Goal: Navigation & Orientation: Find specific page/section

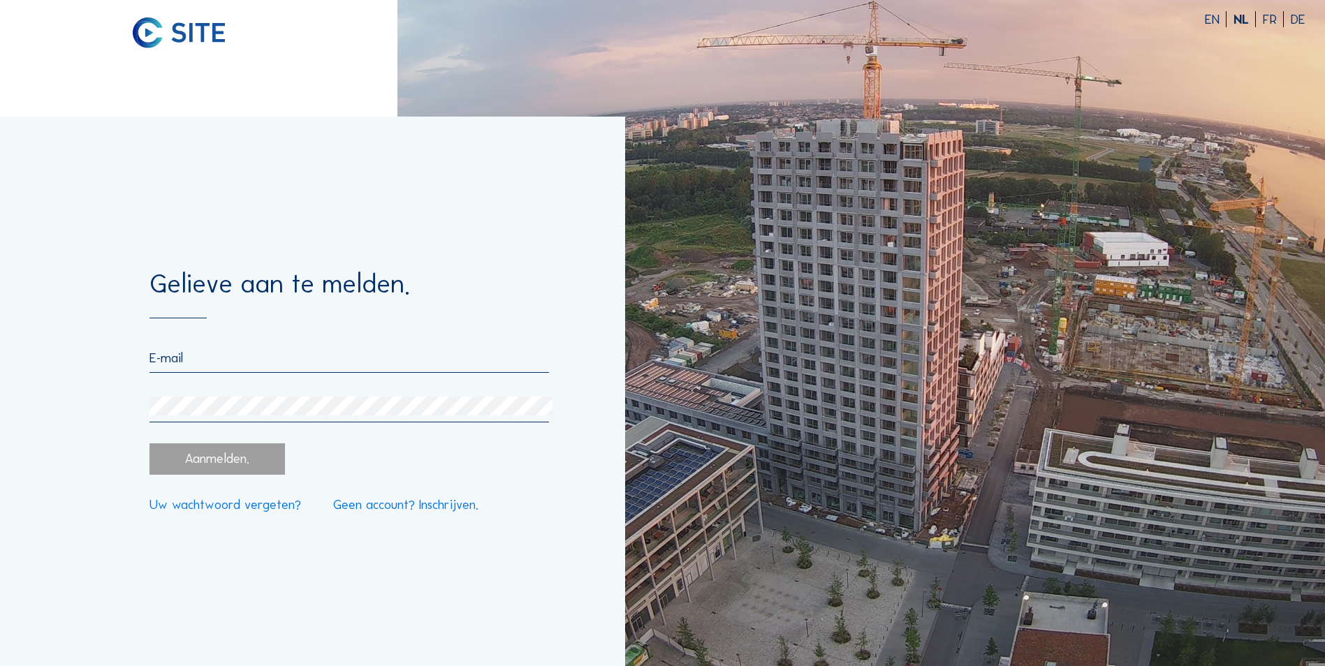
type input "[EMAIL_ADDRESS][DOMAIN_NAME]"
click at [244, 464] on div "Aanmelden." at bounding box center [216, 458] width 135 height 31
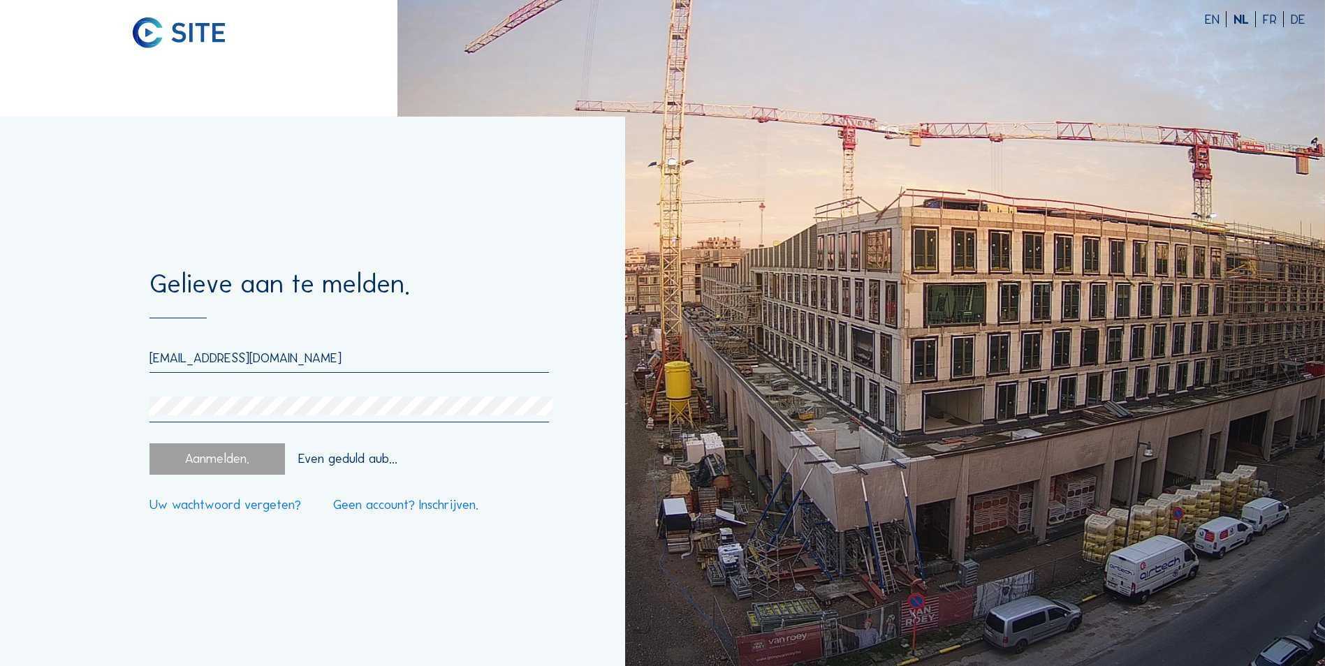
click at [233, 462] on div "Aanmelden." at bounding box center [216, 458] width 135 height 31
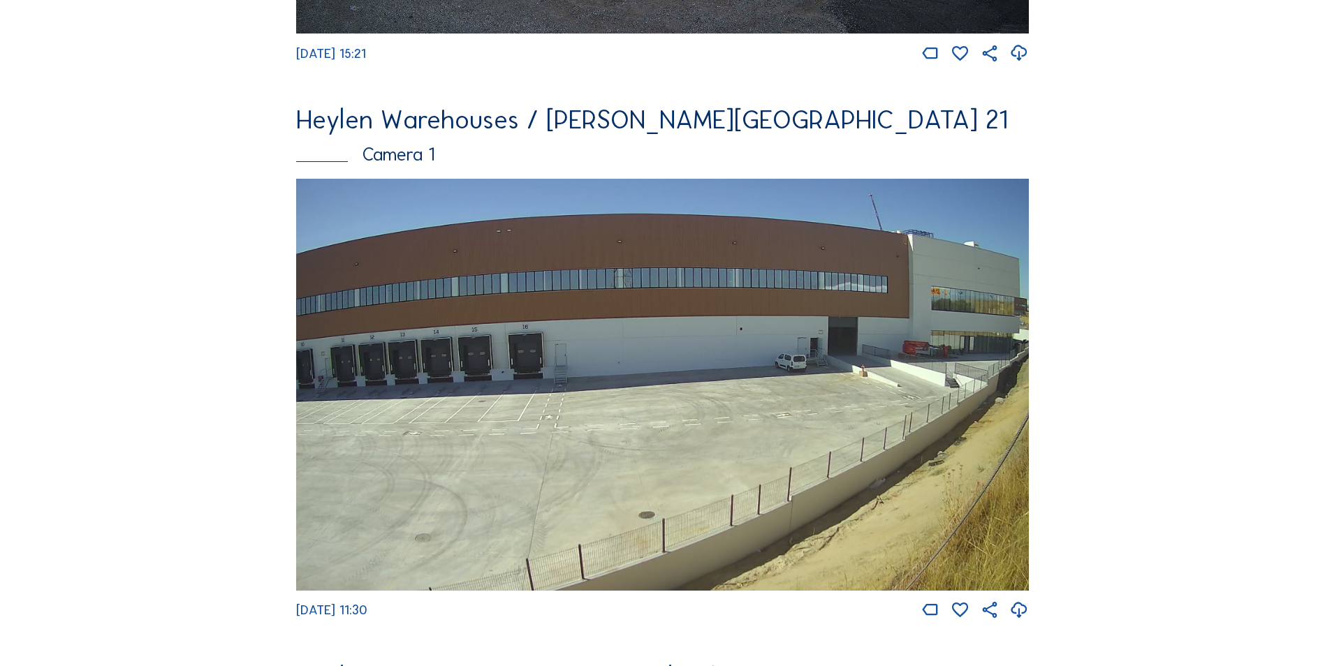
scroll to position [1746, 0]
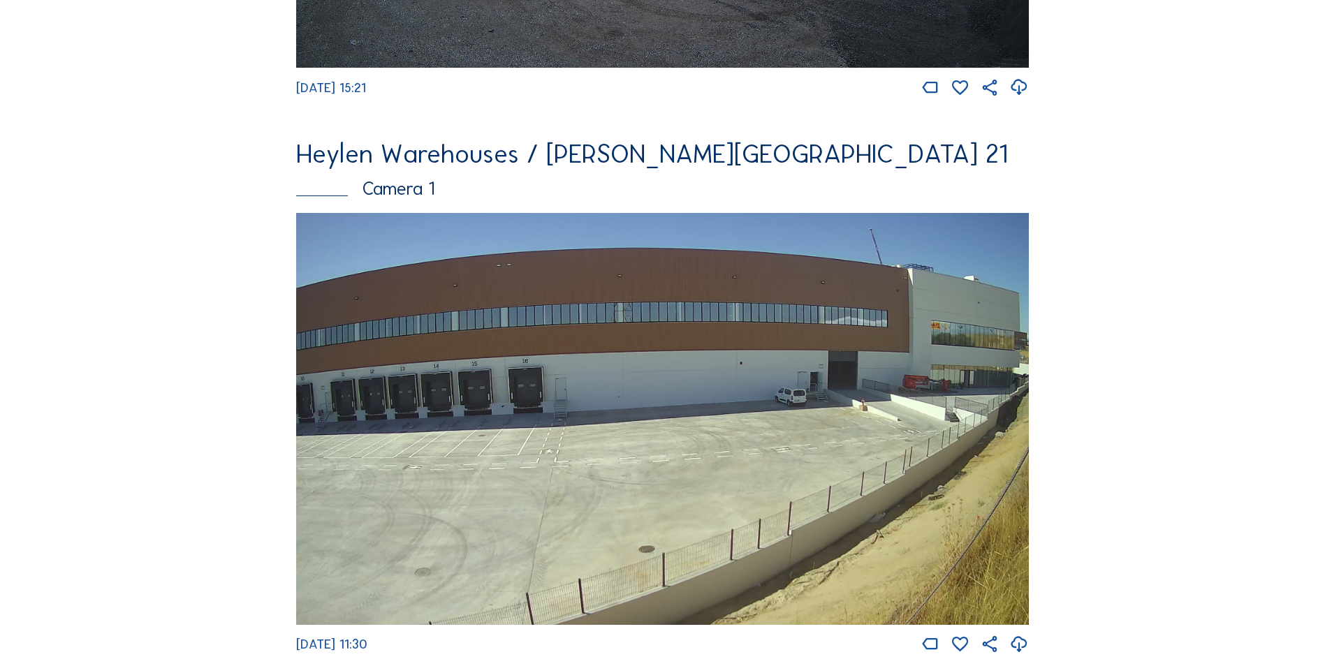
click at [778, 409] on img at bounding box center [662, 419] width 733 height 412
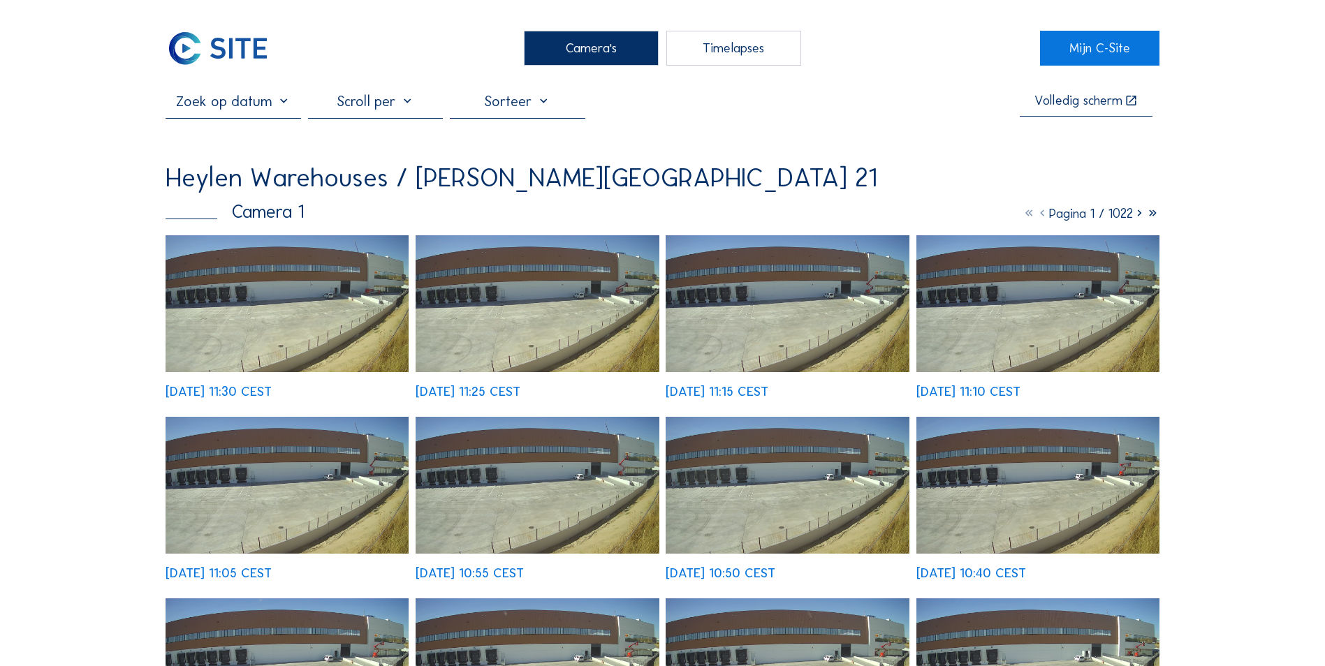
click at [626, 60] on div "Camera's" at bounding box center [591, 48] width 135 height 35
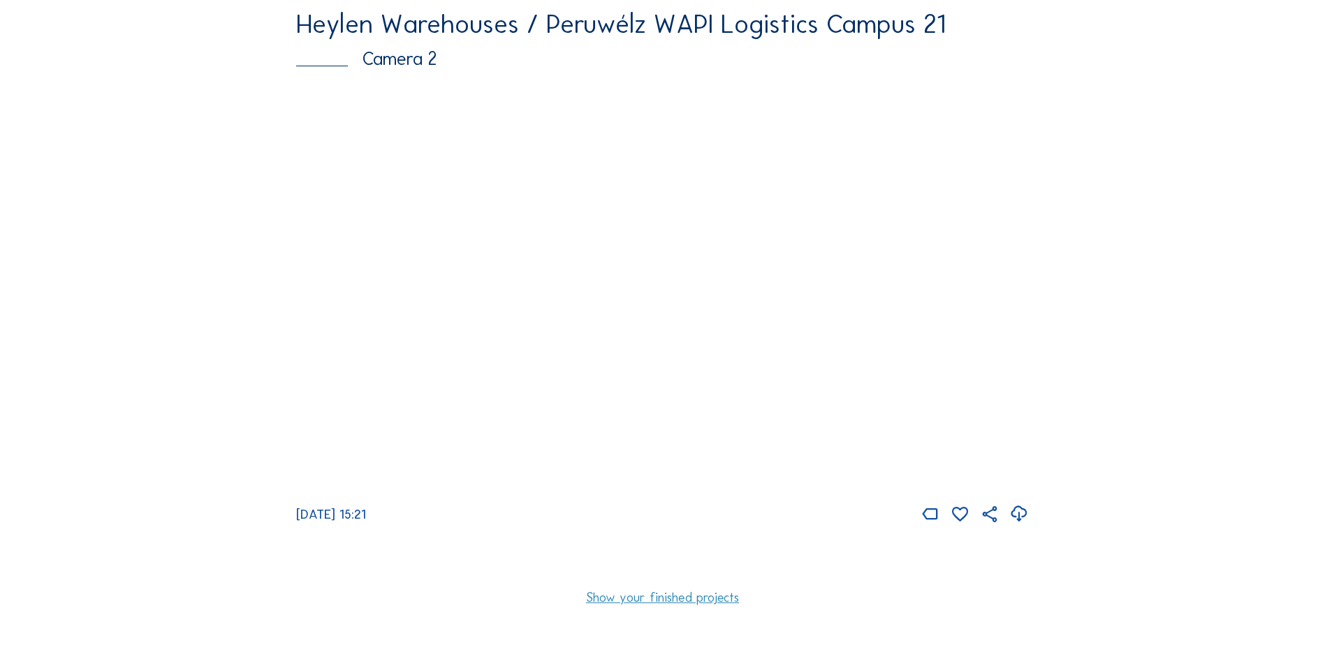
scroll to position [5237, 0]
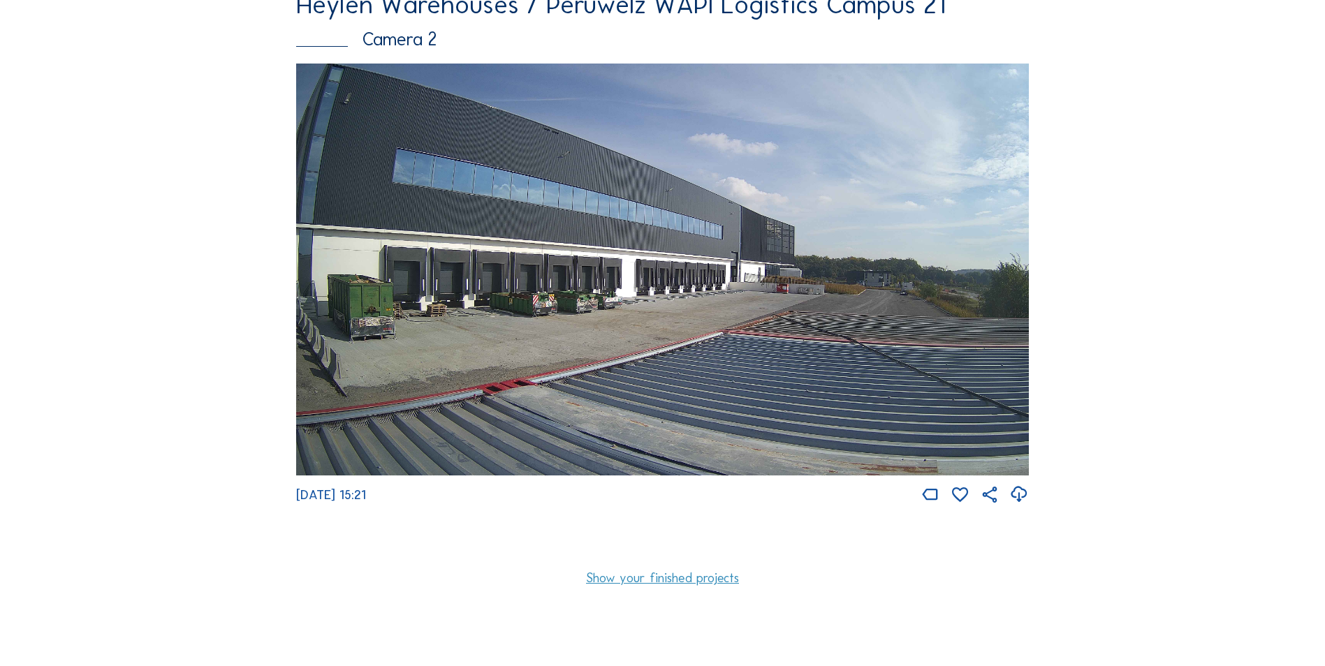
click at [736, 572] on link "Show your finished projects" at bounding box center [662, 578] width 153 height 13
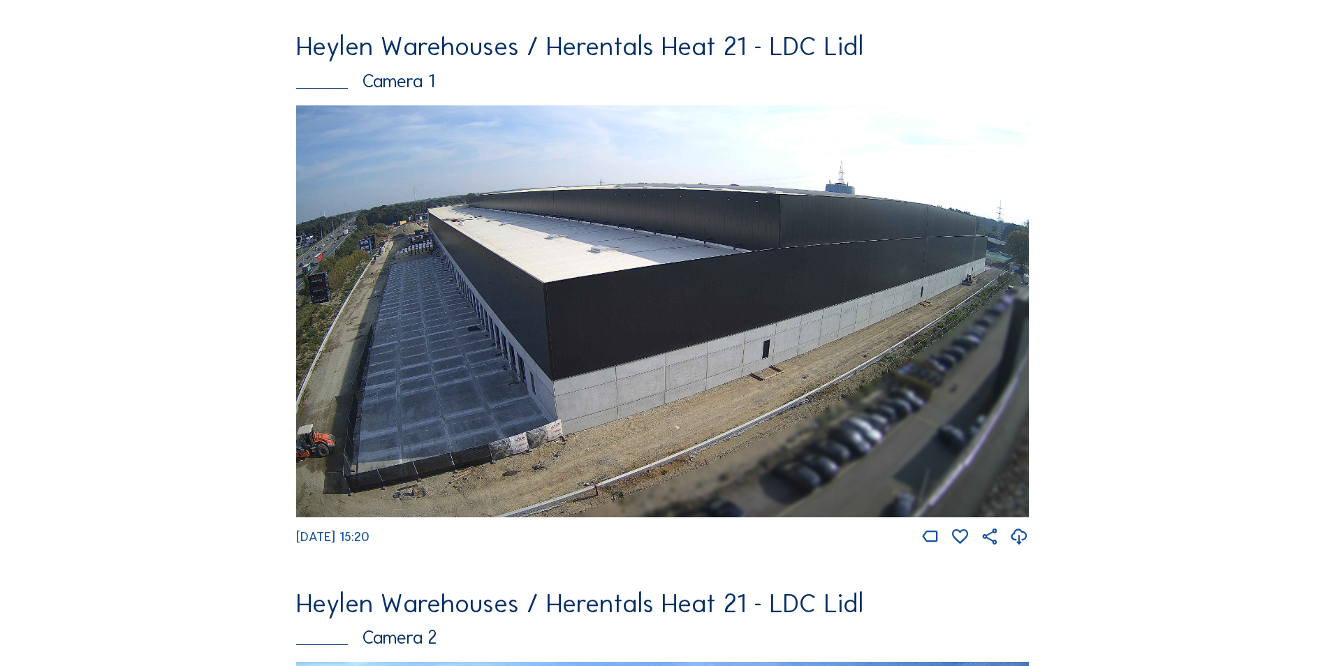
scroll to position [0, 0]
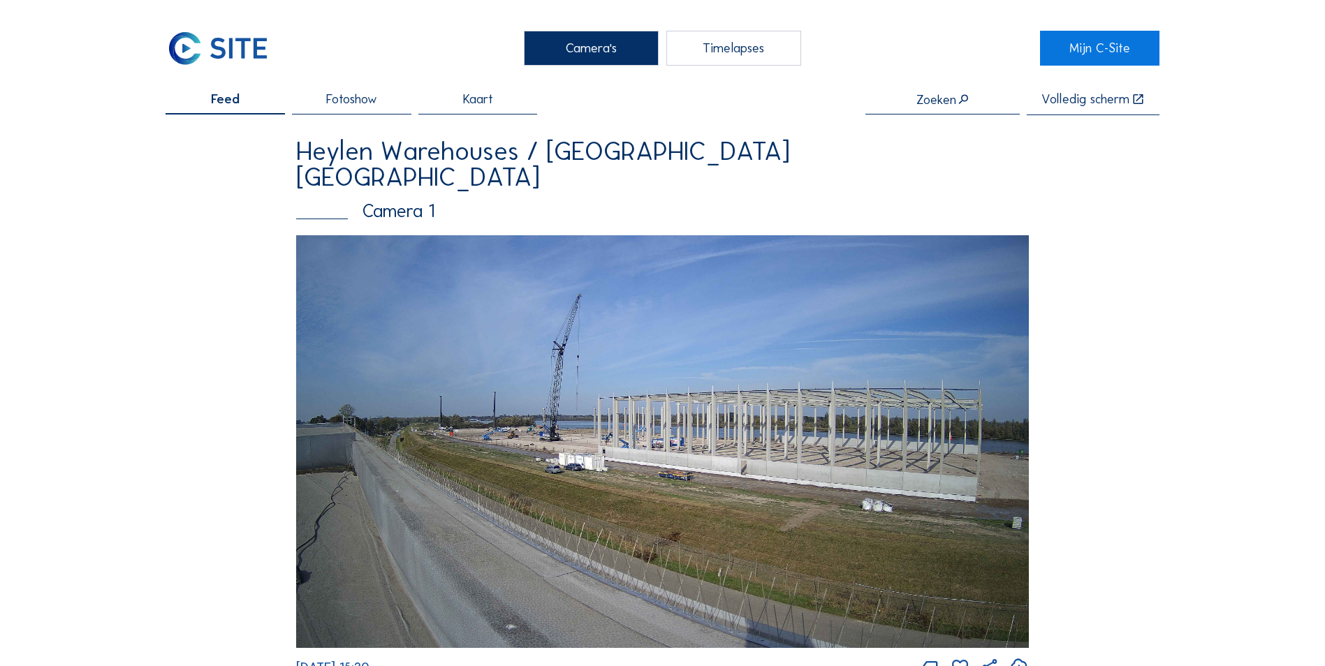
click at [233, 105] on span "Feed" at bounding box center [225, 99] width 29 height 13
click at [348, 102] on span "Fotoshow" at bounding box center [351, 99] width 51 height 13
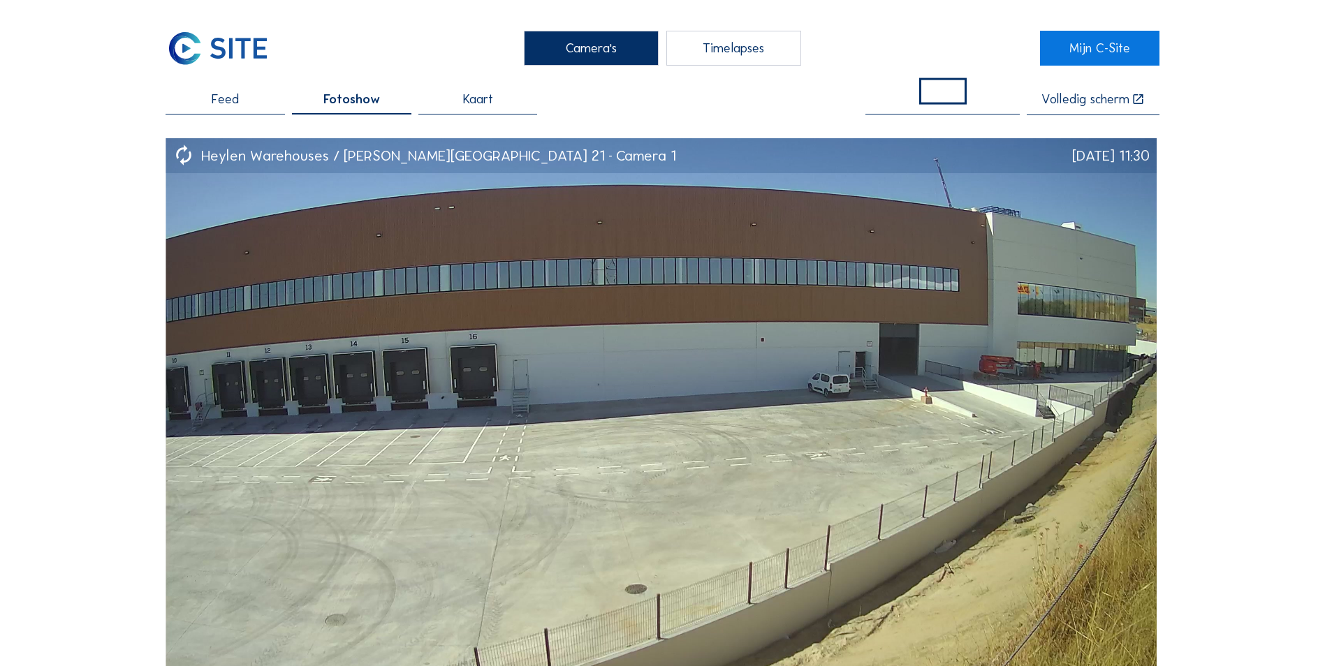
drag, startPoint x: 218, startPoint y: 102, endPoint x: 207, endPoint y: 102, distance: 11.2
click at [218, 102] on span "Feed" at bounding box center [225, 99] width 27 height 13
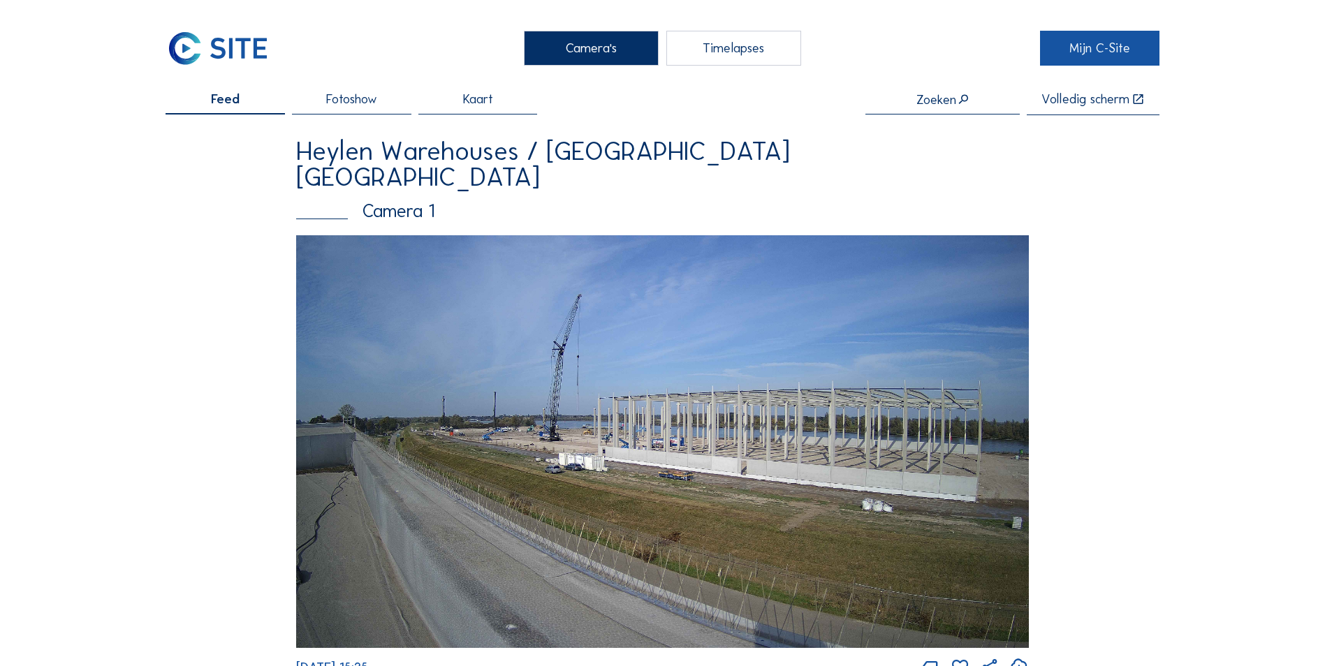
click at [1101, 56] on link "Mijn C-Site" at bounding box center [1099, 48] width 119 height 35
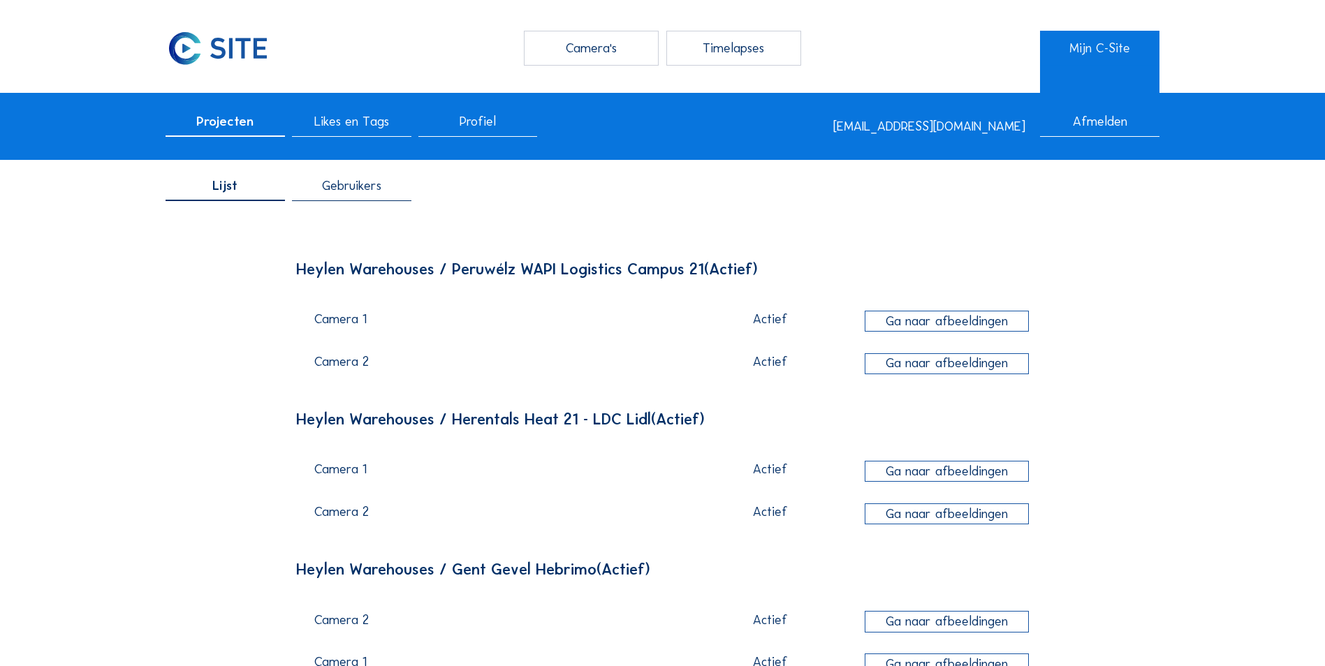
click at [1112, 119] on div "Afmelden" at bounding box center [1099, 126] width 119 height 22
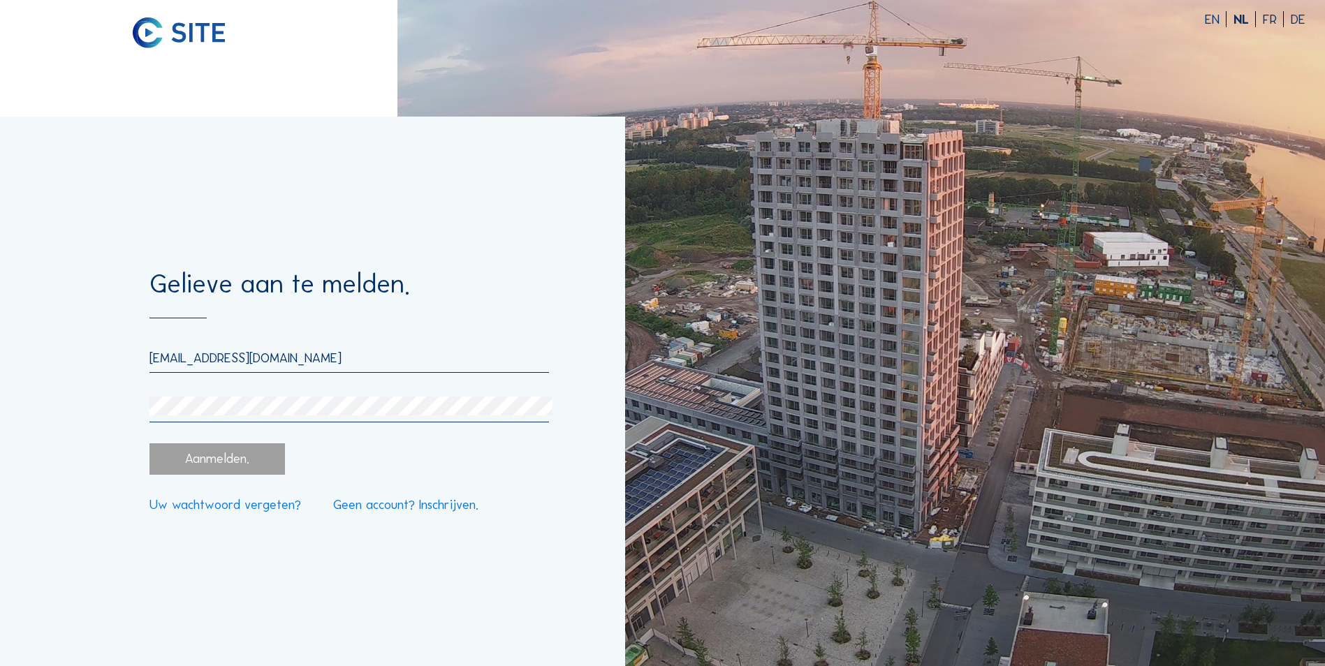
click at [152, 355] on input "[EMAIL_ADDRESS][DOMAIN_NAME]" at bounding box center [348, 358] width 399 height 16
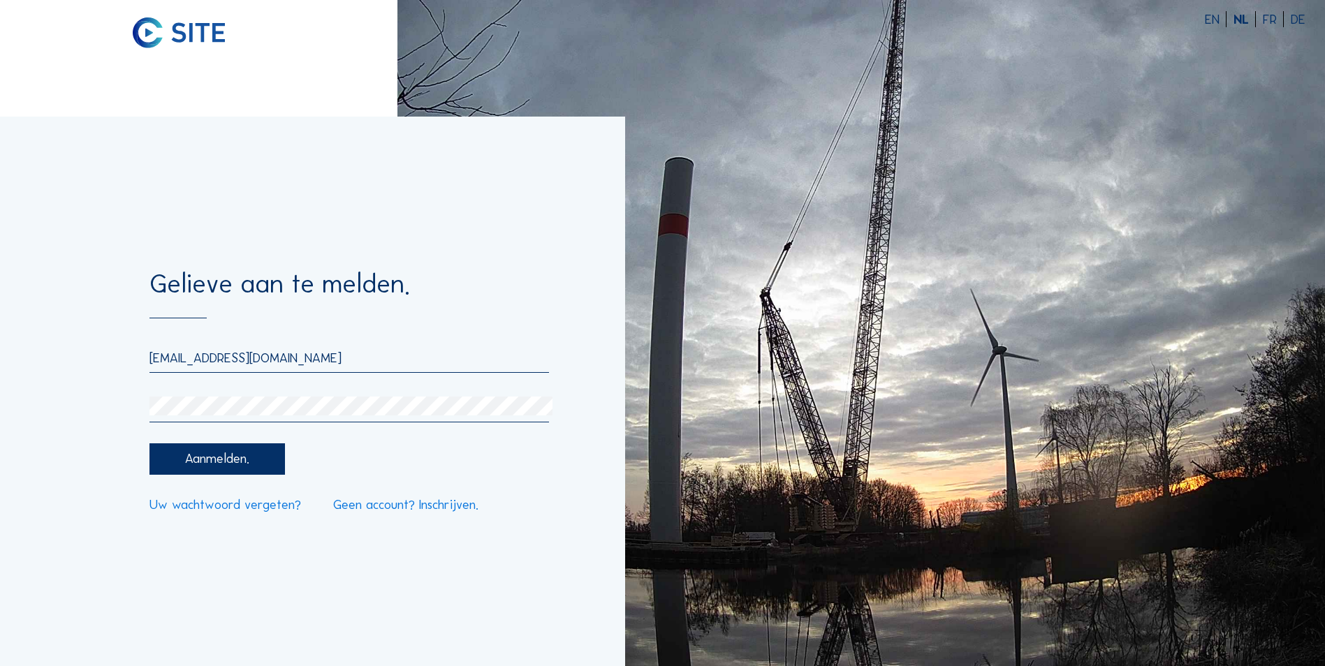
type input "[EMAIL_ADDRESS][DOMAIN_NAME]"
click at [63, 383] on div "Gelieve aan te melden. [EMAIL_ADDRESS][DOMAIN_NAME] Aanmelden. Uw wachtwoord ve…" at bounding box center [312, 392] width 625 height 550
click at [154, 464] on div "Aanmelden." at bounding box center [216, 458] width 135 height 31
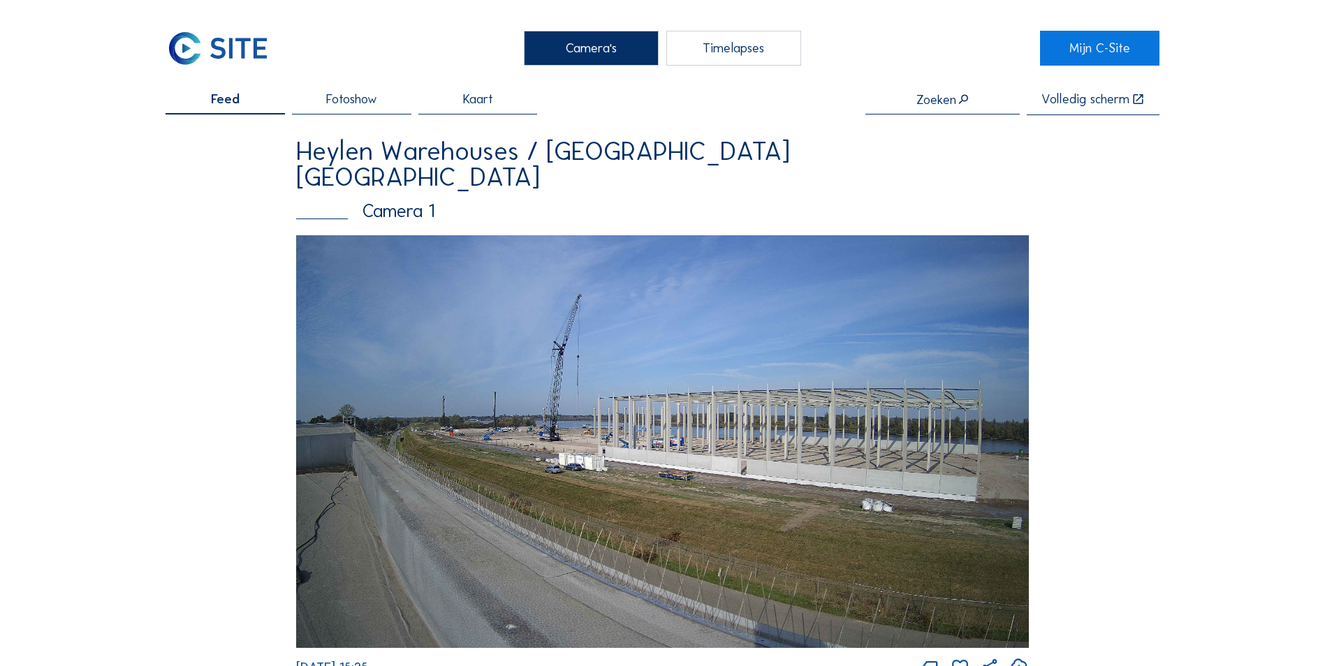
click at [1098, 100] on div "Volledig scherm" at bounding box center [1085, 100] width 88 height 14
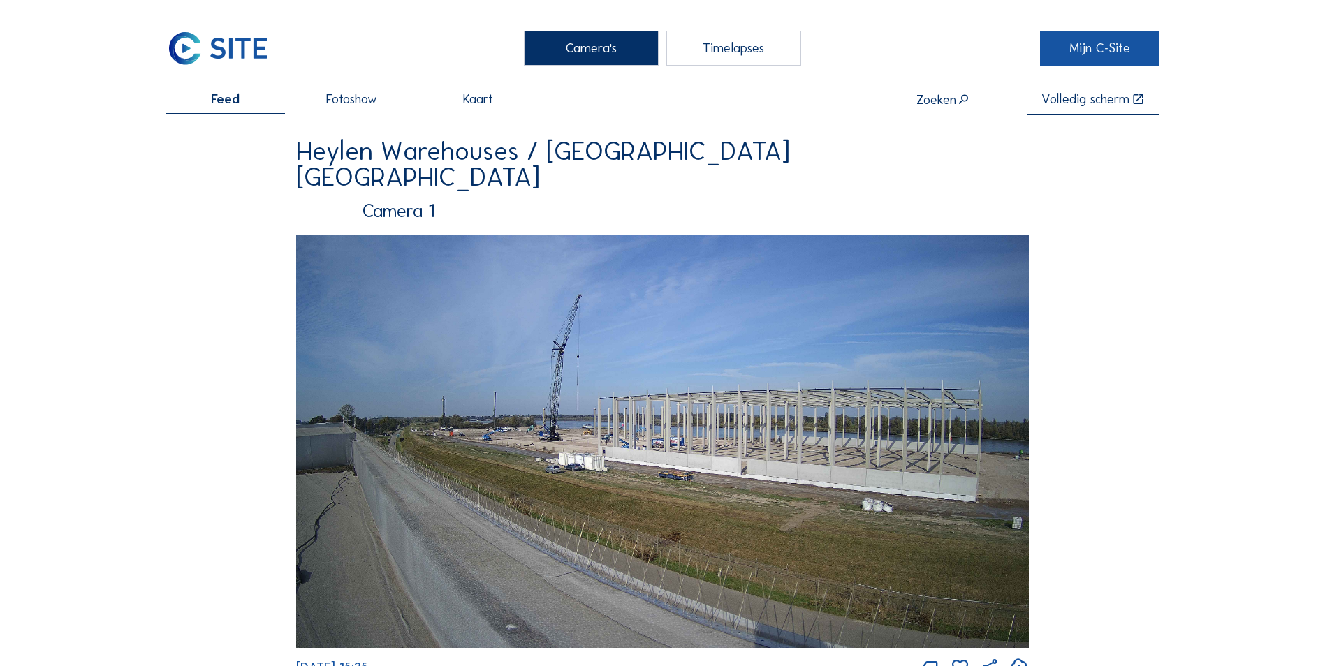
click at [1094, 47] on link "Mijn C-Site" at bounding box center [1099, 48] width 119 height 35
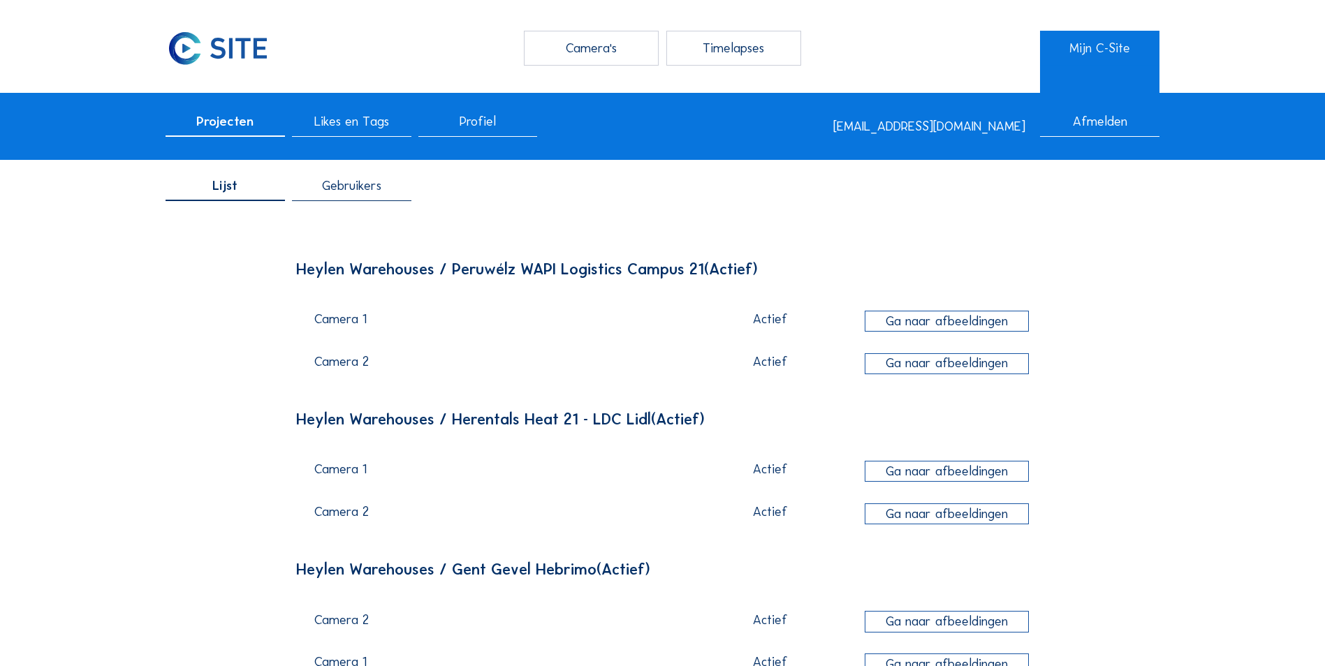
click at [1083, 122] on div "Afmelden" at bounding box center [1099, 126] width 119 height 22
